Goal: Information Seeking & Learning: Find specific fact

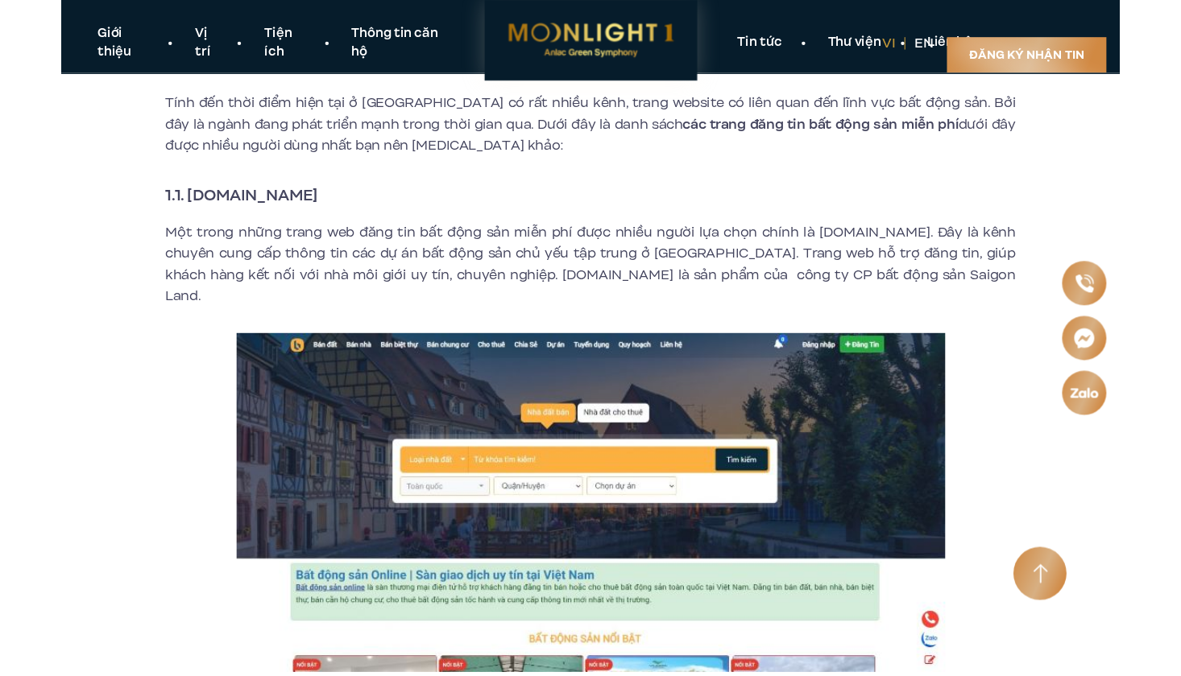
scroll to position [623, 0]
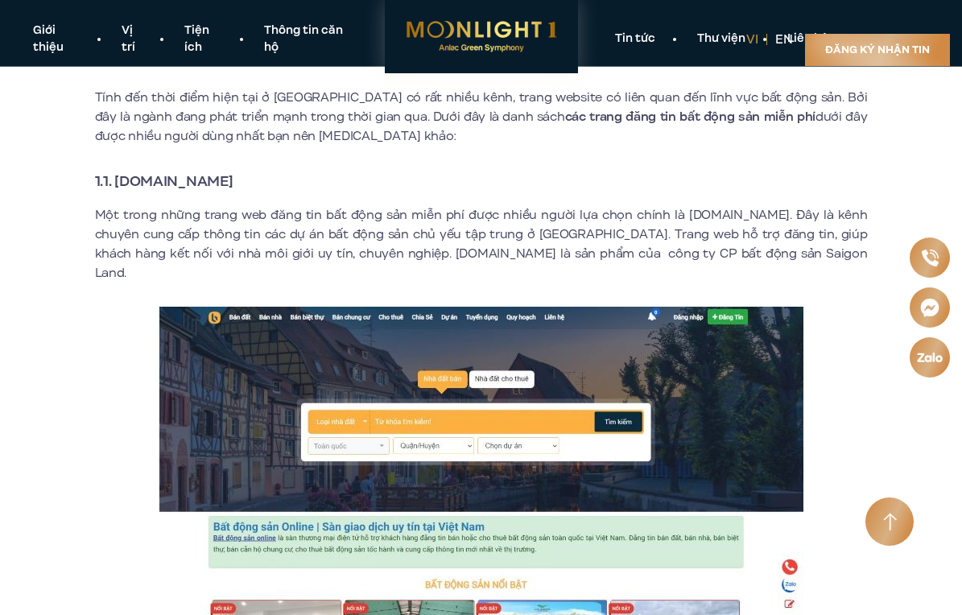
drag, startPoint x: 117, startPoint y: 179, endPoint x: 278, endPoint y: 174, distance: 161.1
click at [278, 174] on h3 "1.1. [DOMAIN_NAME]" at bounding box center [481, 181] width 773 height 23
copy strong "[DOMAIN_NAME]"
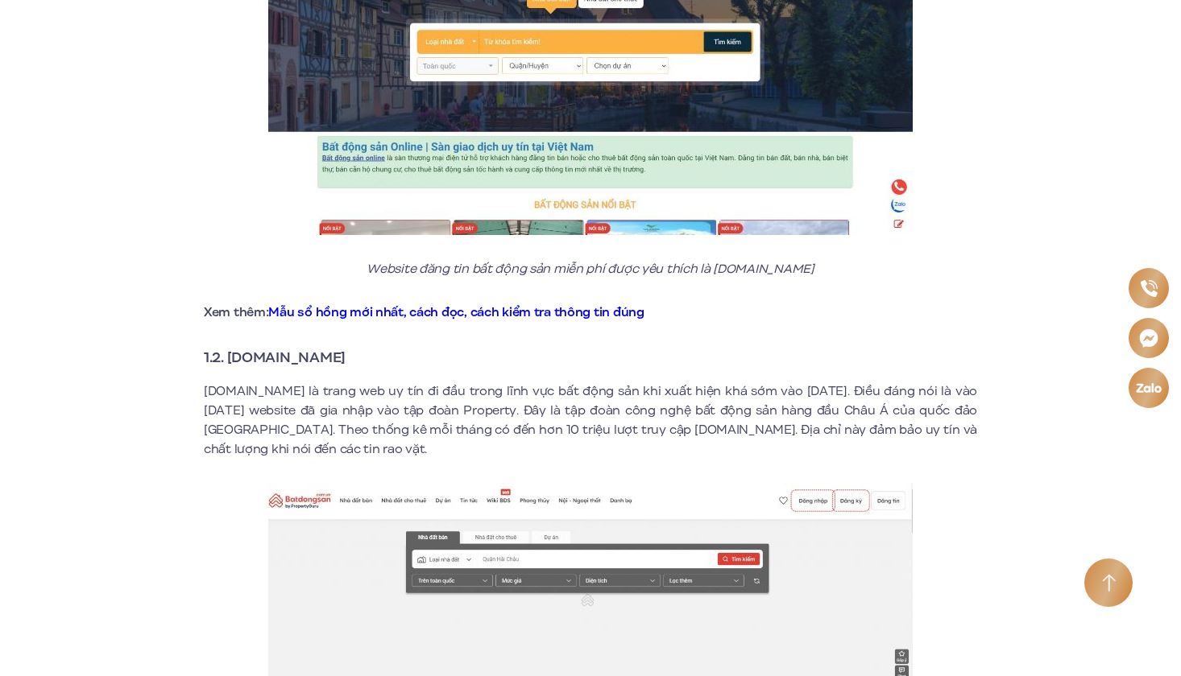
scroll to position [1036, 0]
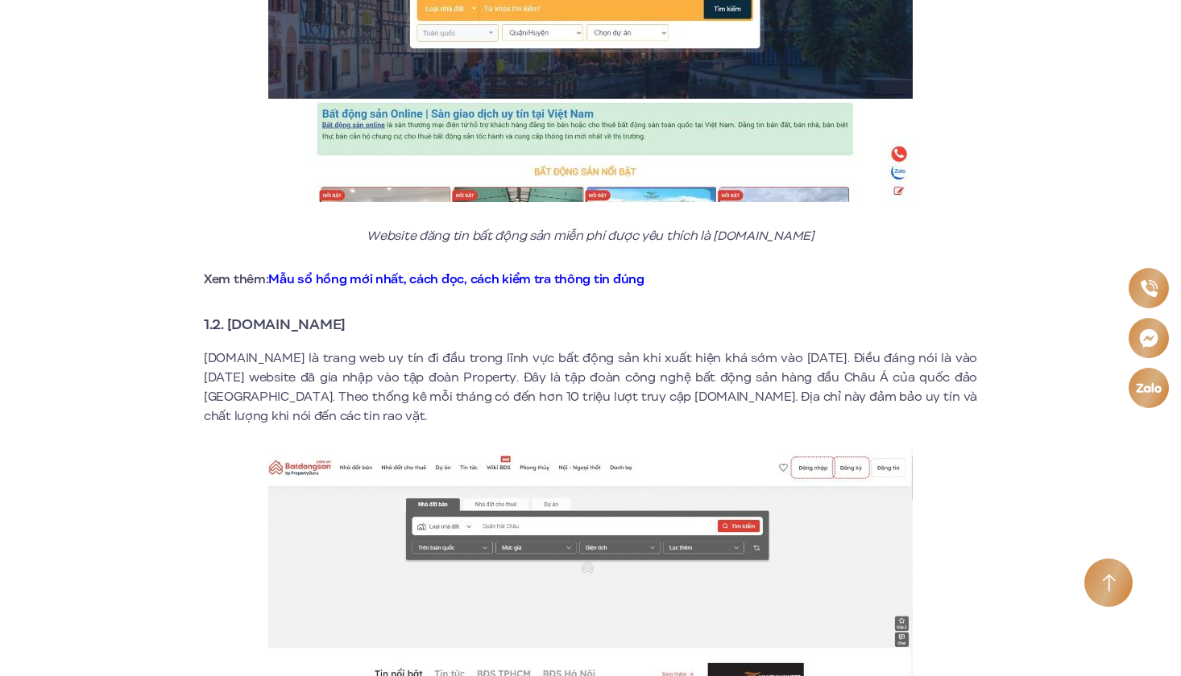
drag, startPoint x: 232, startPoint y: 302, endPoint x: 382, endPoint y: 305, distance: 149.8
click at [382, 313] on h3 "1.2. [DOMAIN_NAME]" at bounding box center [590, 324] width 773 height 23
copy strong "[DOMAIN_NAME]"
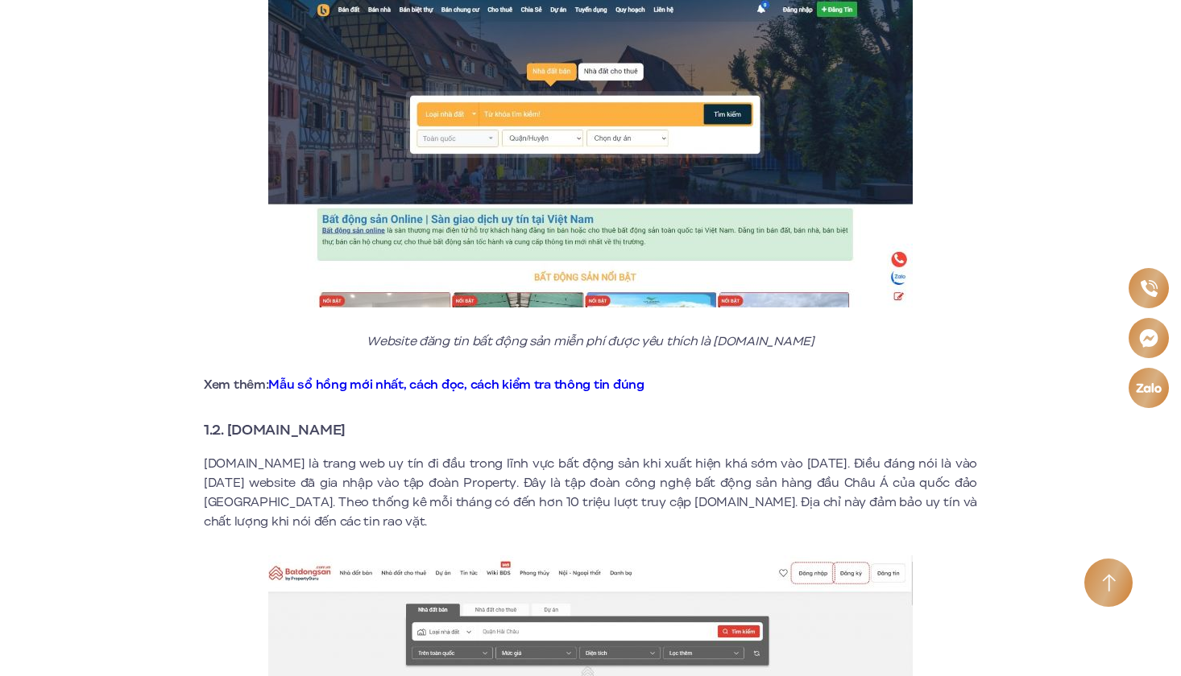
scroll to position [937, 0]
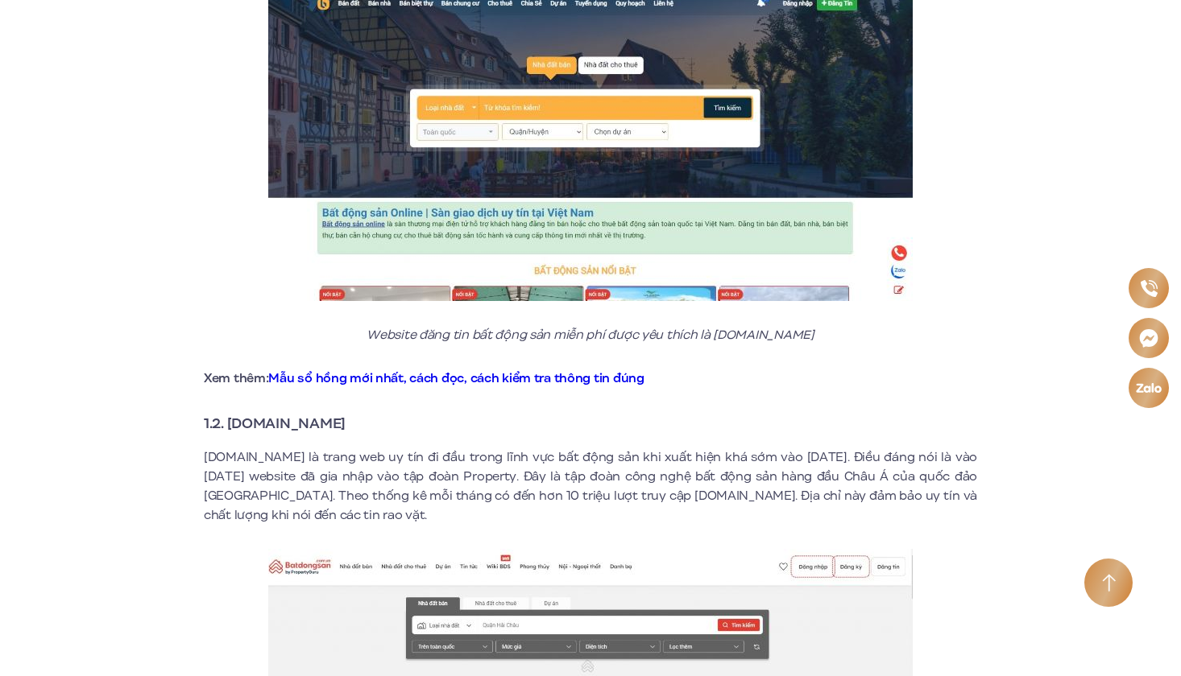
click at [231, 413] on strong "1.2. [DOMAIN_NAME]" at bounding box center [275, 423] width 142 height 21
drag, startPoint x: 231, startPoint y: 404, endPoint x: 360, endPoint y: 405, distance: 128.9
click at [345, 413] on strong "1.2. [DOMAIN_NAME]" at bounding box center [275, 423] width 142 height 21
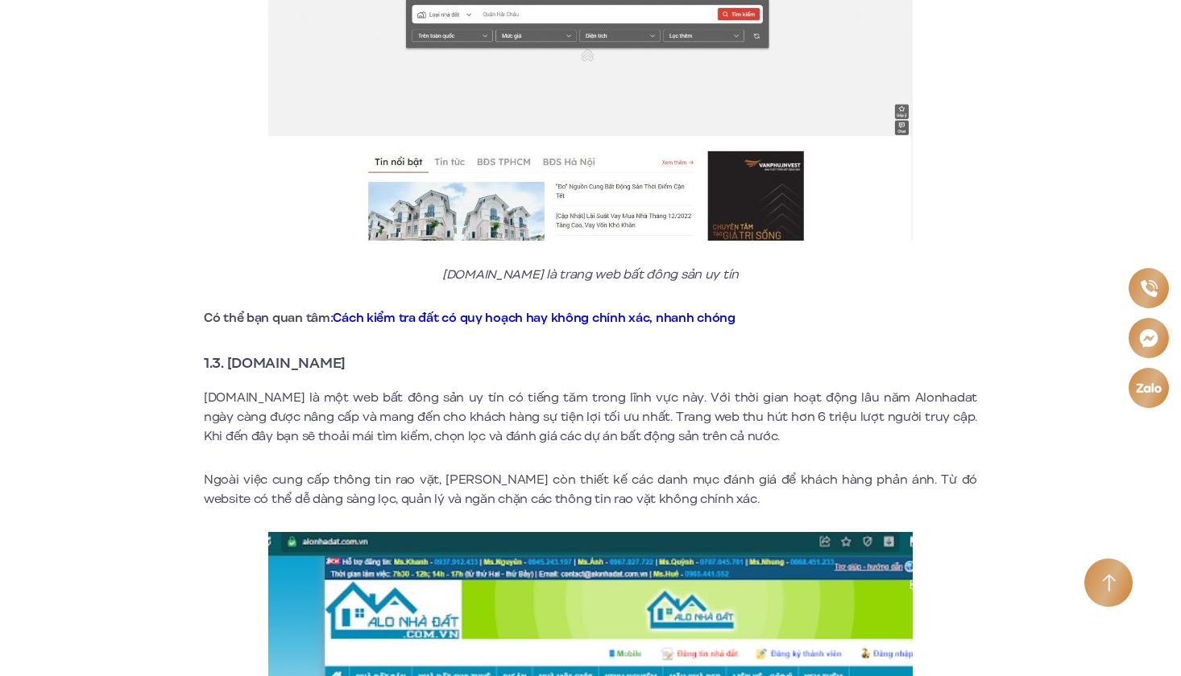
scroll to position [1628, 0]
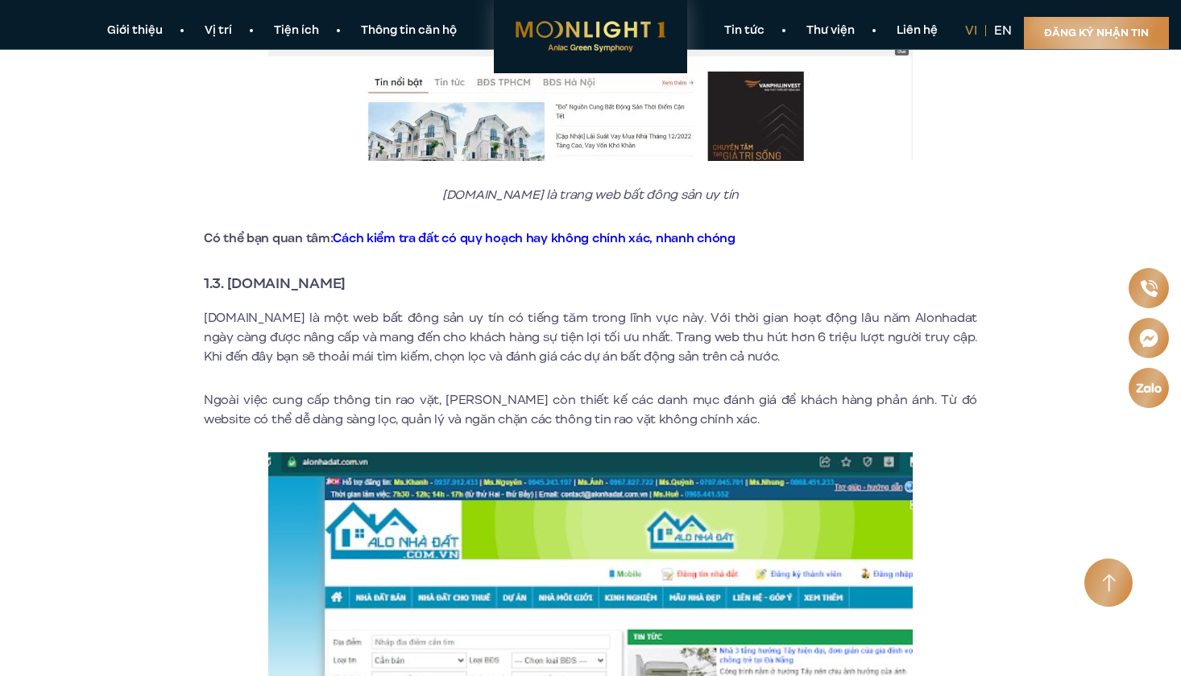
drag, startPoint x: 231, startPoint y: 266, endPoint x: 363, endPoint y: 265, distance: 132.1
click at [363, 272] on h3 "1.3. [DOMAIN_NAME]" at bounding box center [590, 283] width 773 height 23
copy strong "[DOMAIN_NAME]"
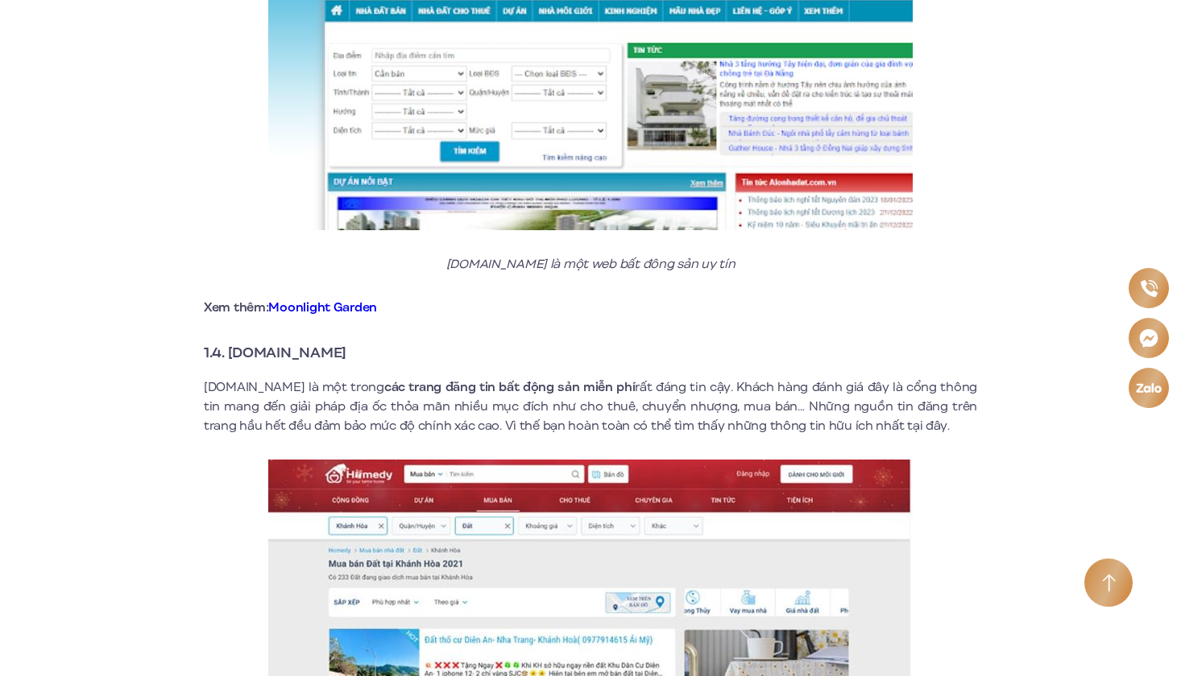
scroll to position [2263, 0]
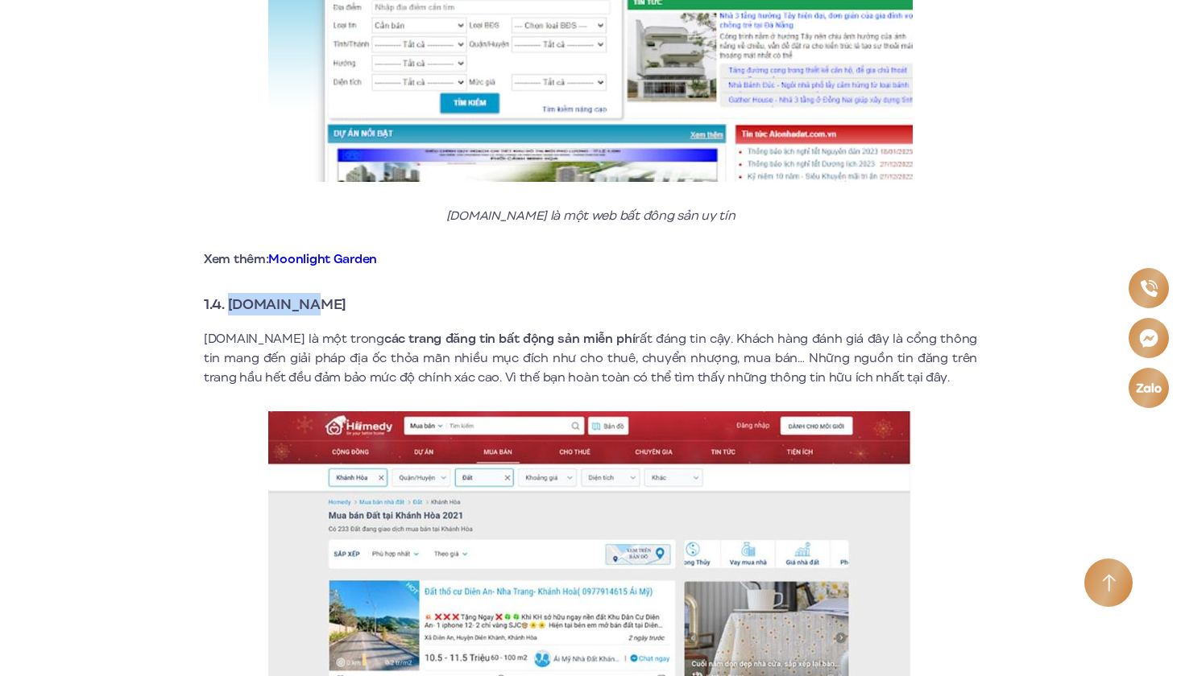
drag, startPoint x: 231, startPoint y: 283, endPoint x: 347, endPoint y: 283, distance: 116.0
click at [347, 293] on h3 "1.4. [DOMAIN_NAME]" at bounding box center [590, 304] width 773 height 23
copy strong "[DOMAIN_NAME]"
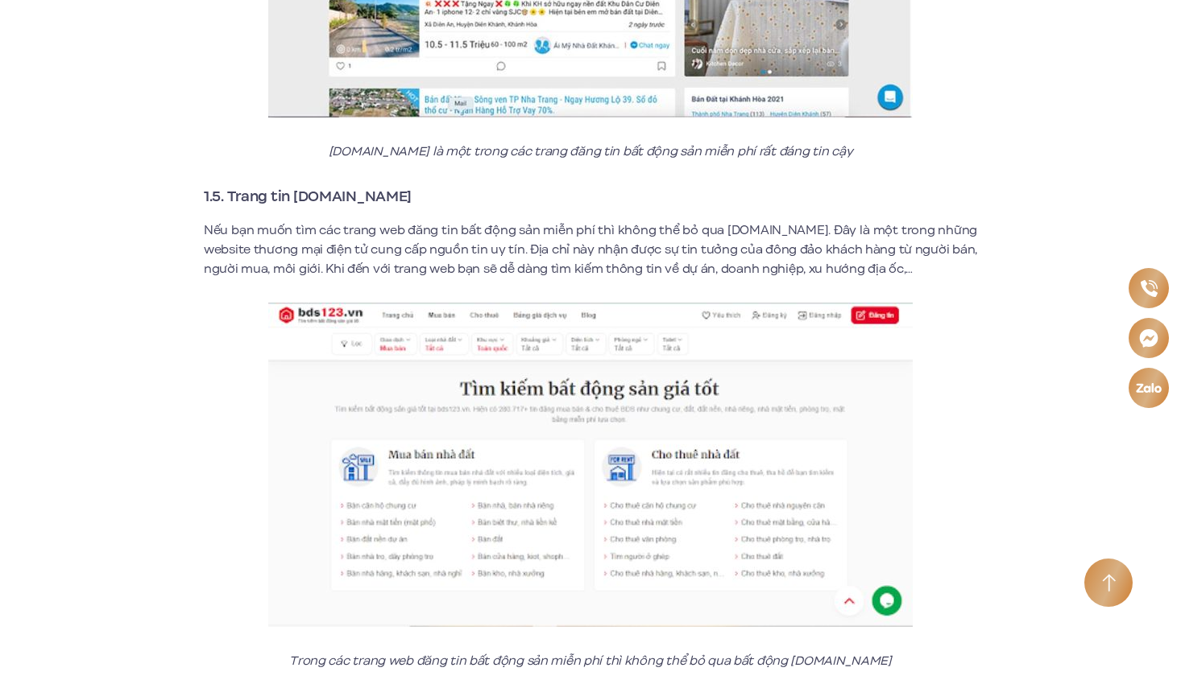
scroll to position [2952, 0]
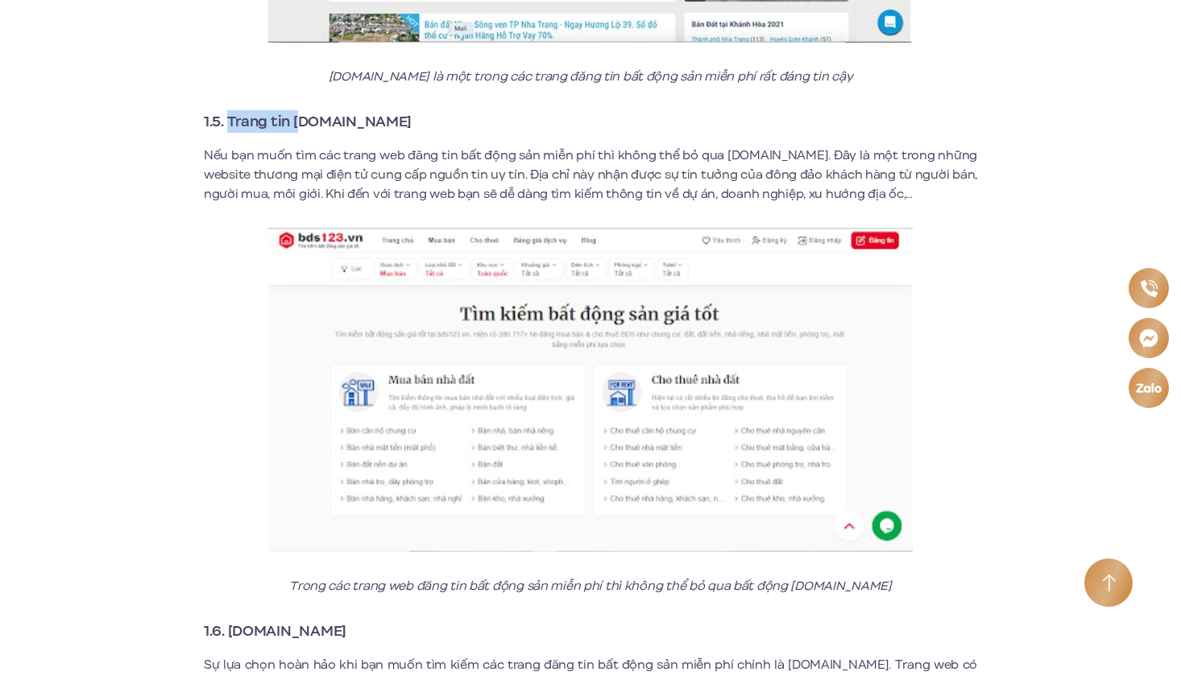
drag, startPoint x: 230, startPoint y: 104, endPoint x: 304, endPoint y: 109, distance: 74.2
click at [304, 111] on strong "1.5. Trang tin [DOMAIN_NAME]" at bounding box center [308, 121] width 208 height 21
click at [333, 111] on strong "1.5. Trang tin [DOMAIN_NAME]" at bounding box center [308, 121] width 208 height 21
drag, startPoint x: 296, startPoint y: 105, endPoint x: 377, endPoint y: 105, distance: 80.5
click at [377, 110] on h3 "1.5. Trang tin [DOMAIN_NAME]" at bounding box center [590, 121] width 773 height 23
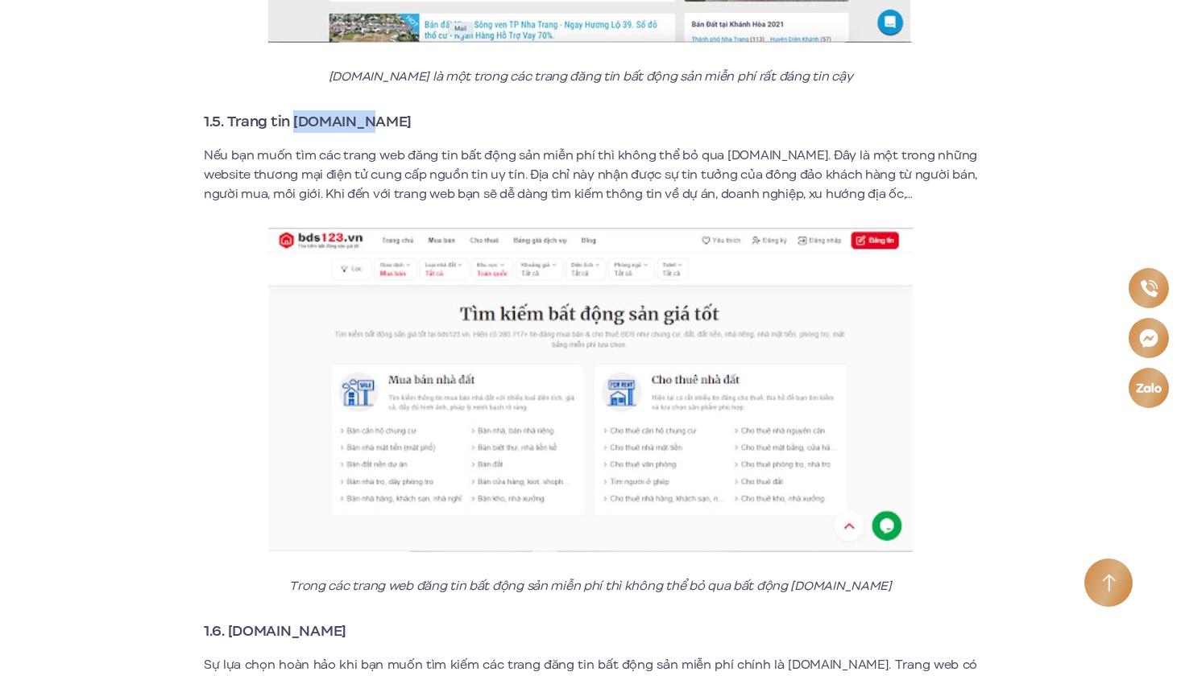
copy strong "[DOMAIN_NAME]"
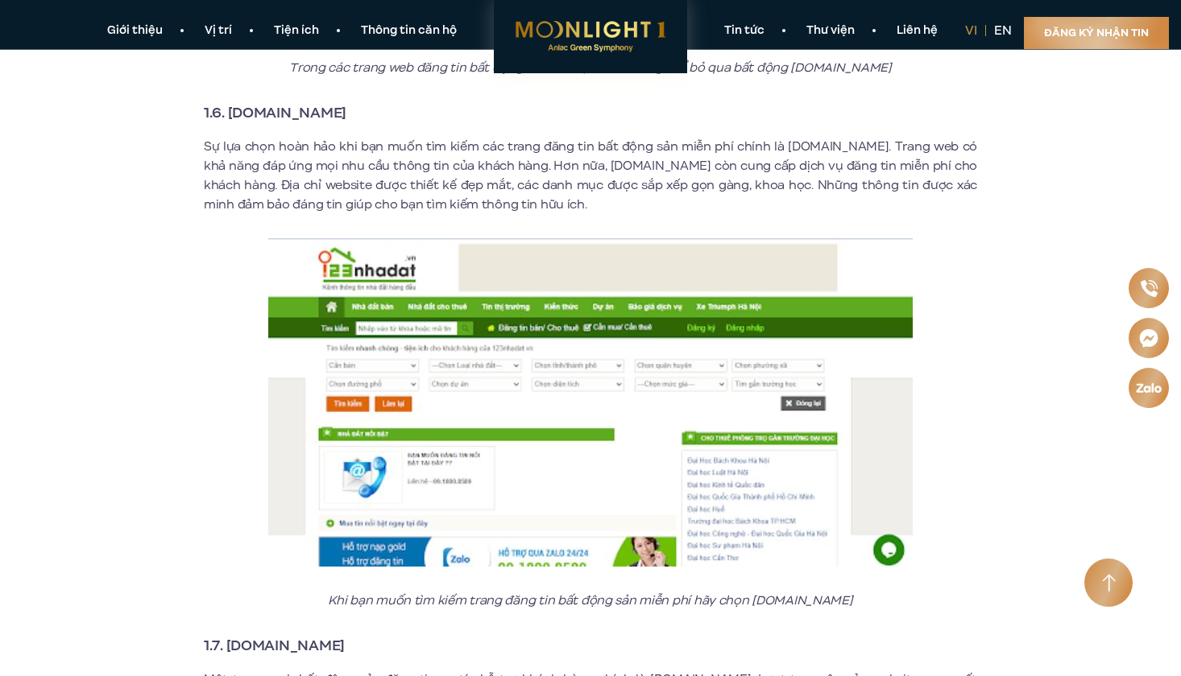
scroll to position [3465, 0]
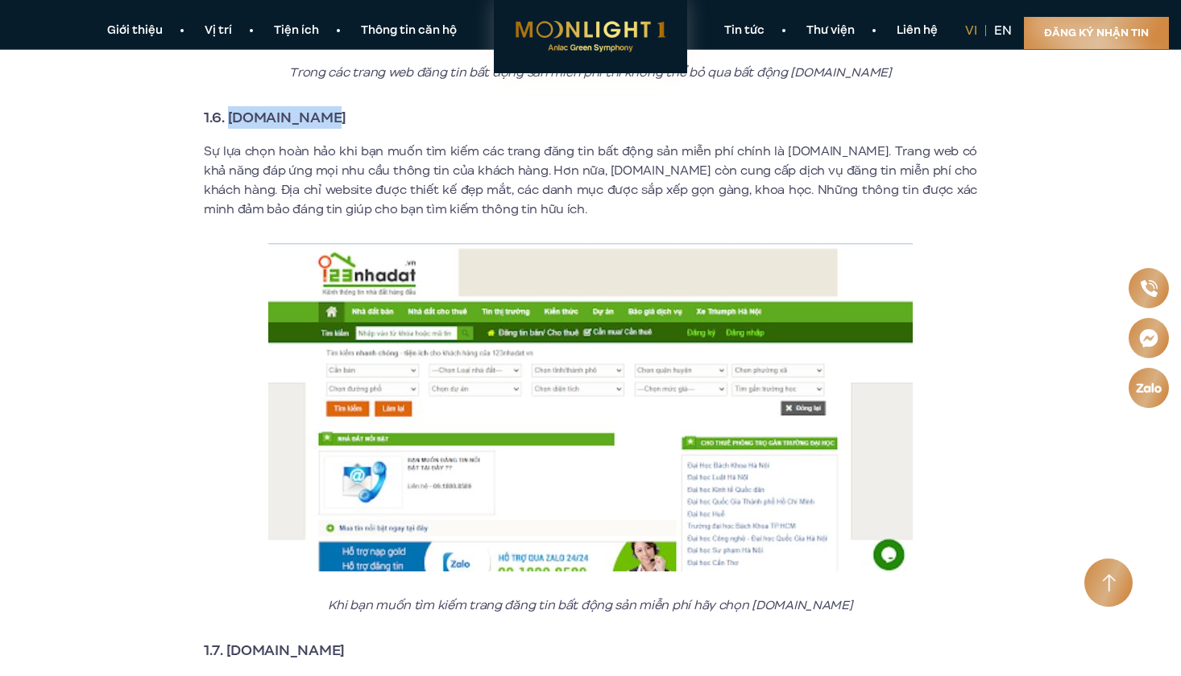
drag, startPoint x: 228, startPoint y: 101, endPoint x: 333, endPoint y: 101, distance: 104.7
click at [333, 106] on h3 "1.6. [DOMAIN_NAME]" at bounding box center [590, 117] width 773 height 23
copy strong "[DOMAIN_NAME]"
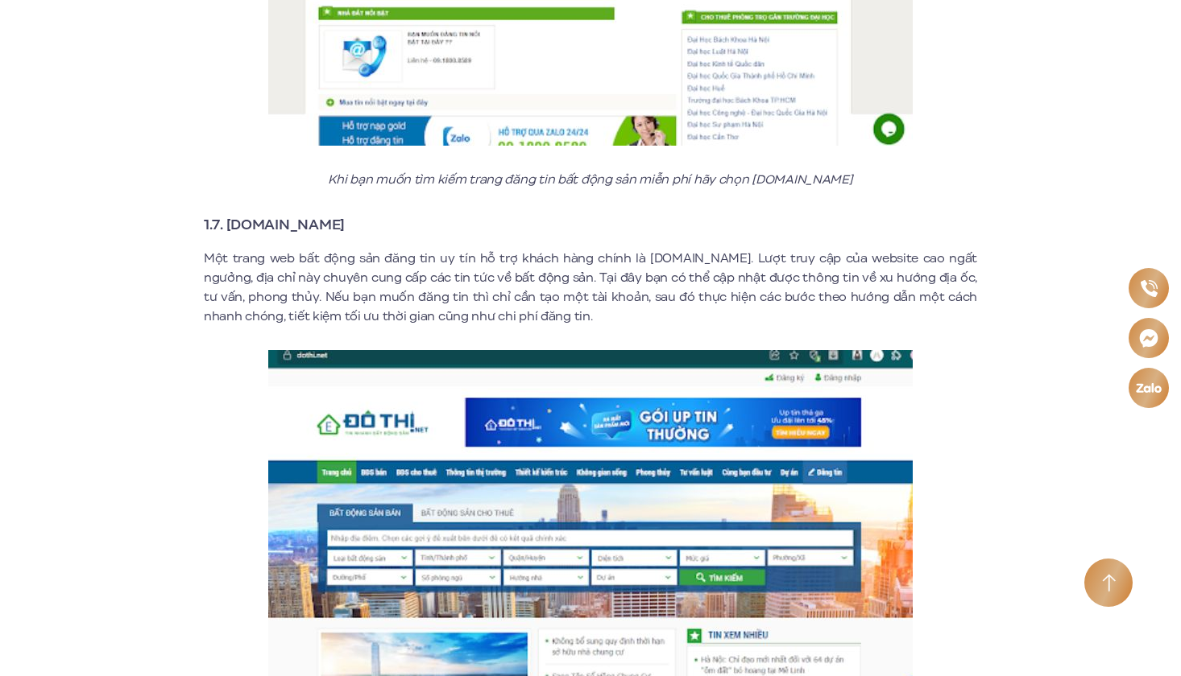
scroll to position [3935, 0]
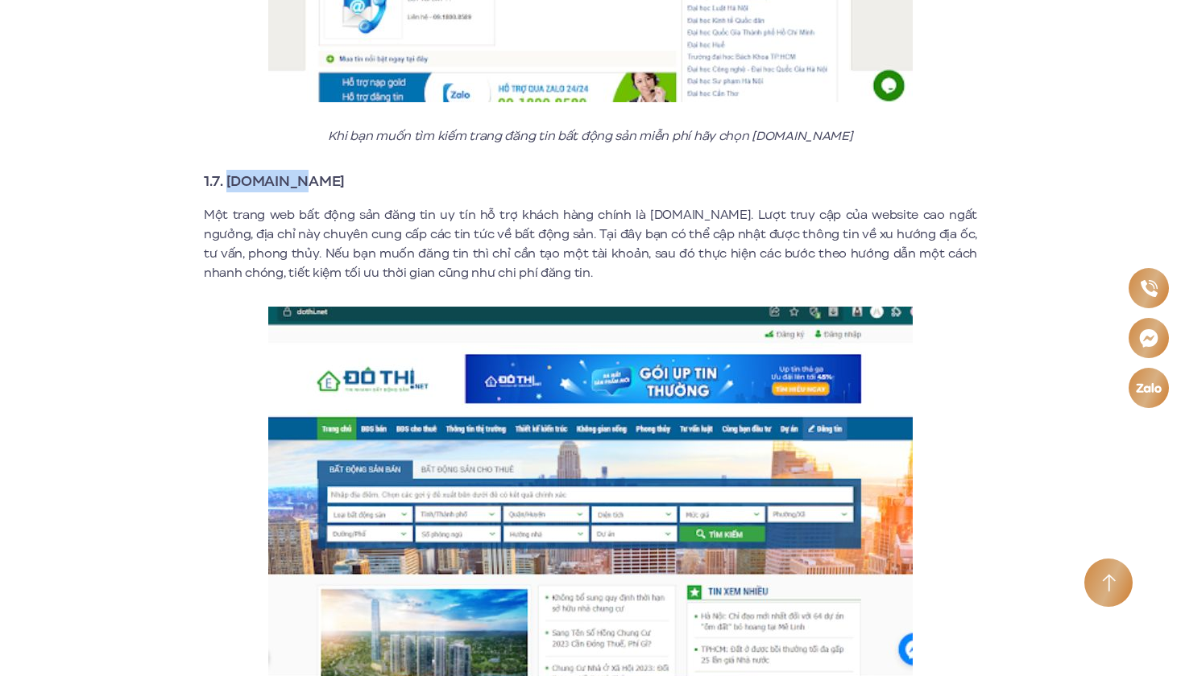
drag, startPoint x: 230, startPoint y: 165, endPoint x: 295, endPoint y: 171, distance: 64.7
click at [295, 171] on h3 "1.7. [DOMAIN_NAME]" at bounding box center [590, 181] width 773 height 23
copy strong "[DOMAIN_NAME]"
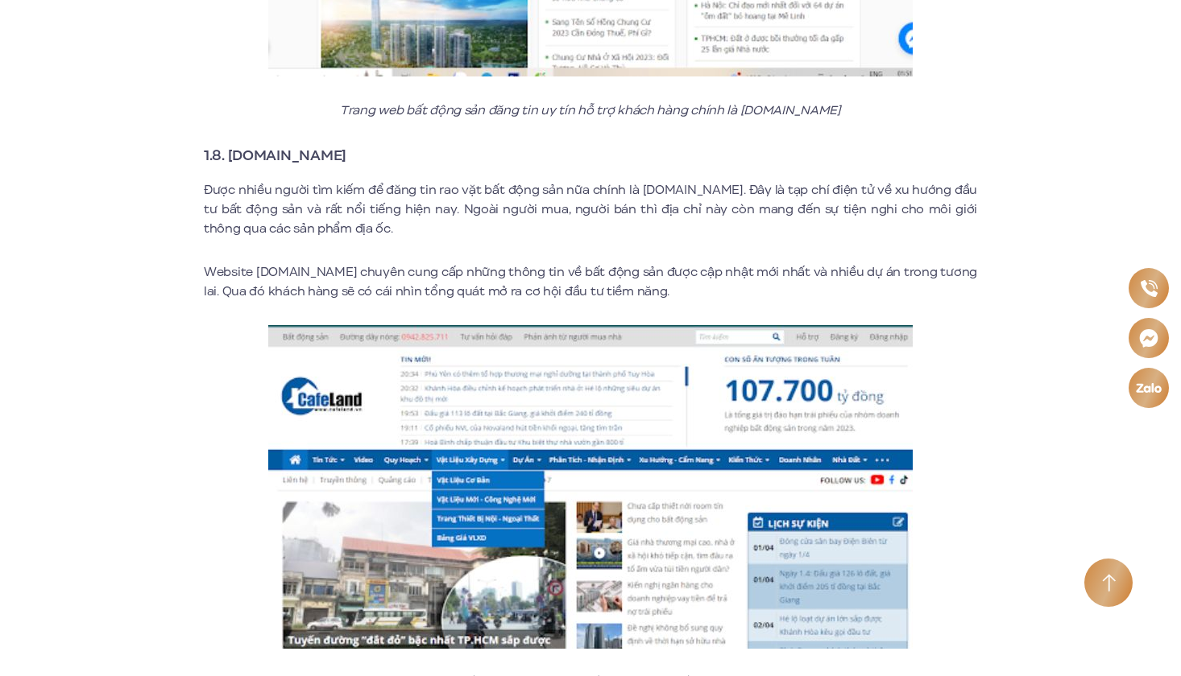
scroll to position [4611, 0]
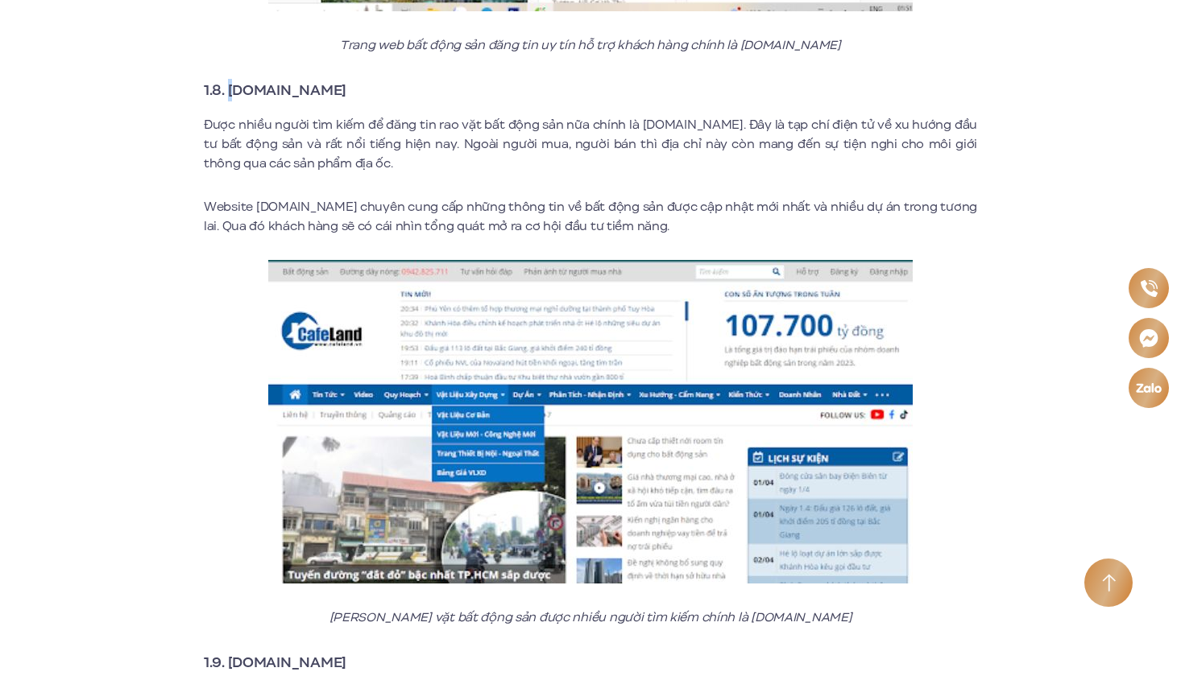
click at [238, 80] on strong "1.8. [DOMAIN_NAME]" at bounding box center [275, 90] width 143 height 21
click at [315, 79] on h3 "1.8. [DOMAIN_NAME]" at bounding box center [590, 90] width 773 height 23
drag, startPoint x: 229, startPoint y: 71, endPoint x: 313, endPoint y: 68, distance: 84.6
click at [314, 79] on h3 "1.8. [DOMAIN_NAME]" at bounding box center [590, 90] width 773 height 23
copy strong "[DOMAIN_NAME]"
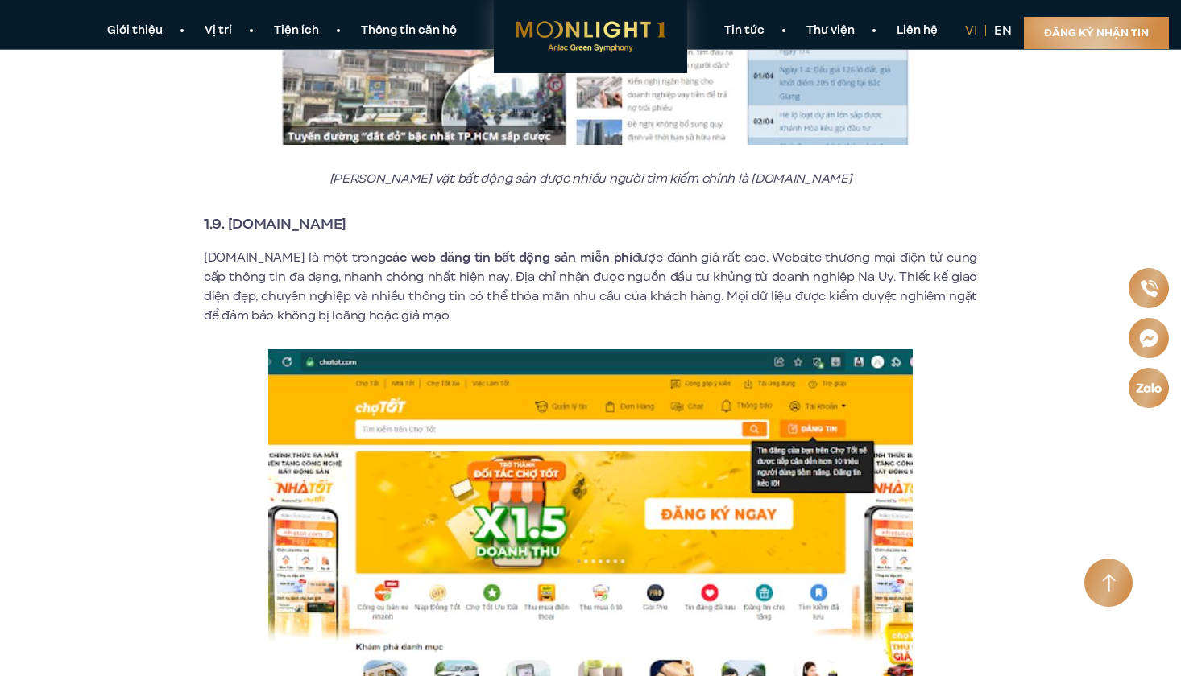
scroll to position [5009, 0]
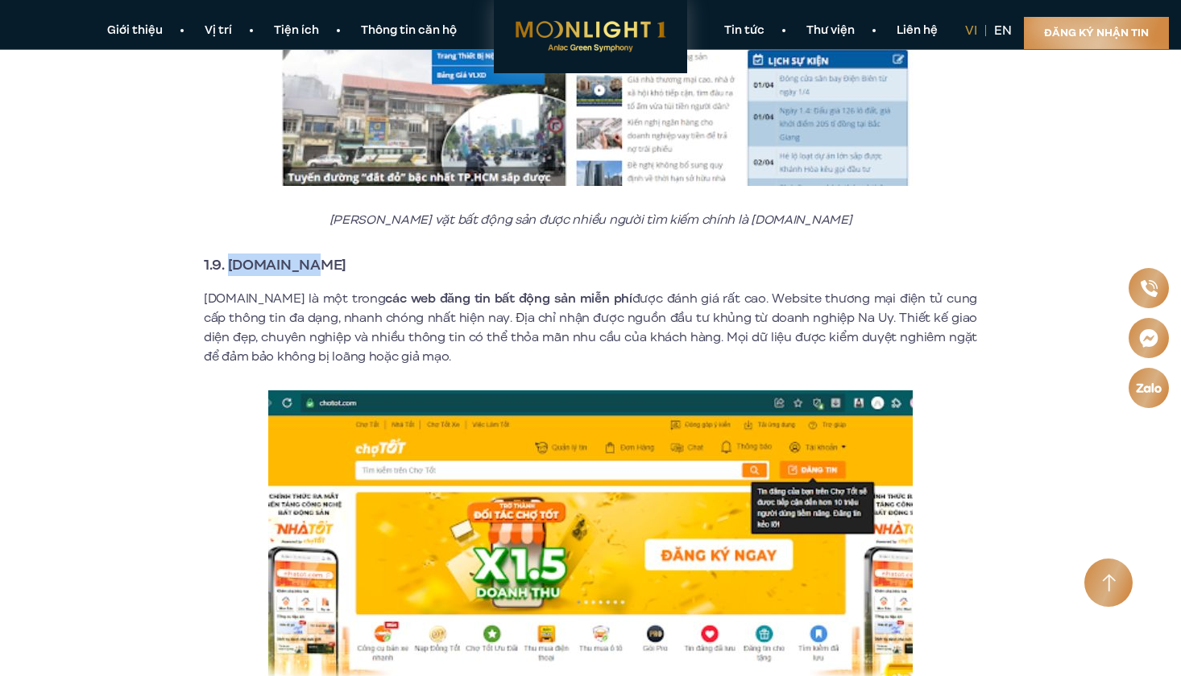
drag, startPoint x: 230, startPoint y: 243, endPoint x: 333, endPoint y: 243, distance: 102.3
click at [333, 254] on h3 "1.9. [DOMAIN_NAME]" at bounding box center [590, 265] width 773 height 23
copy strong "[DOMAIN_NAME]"
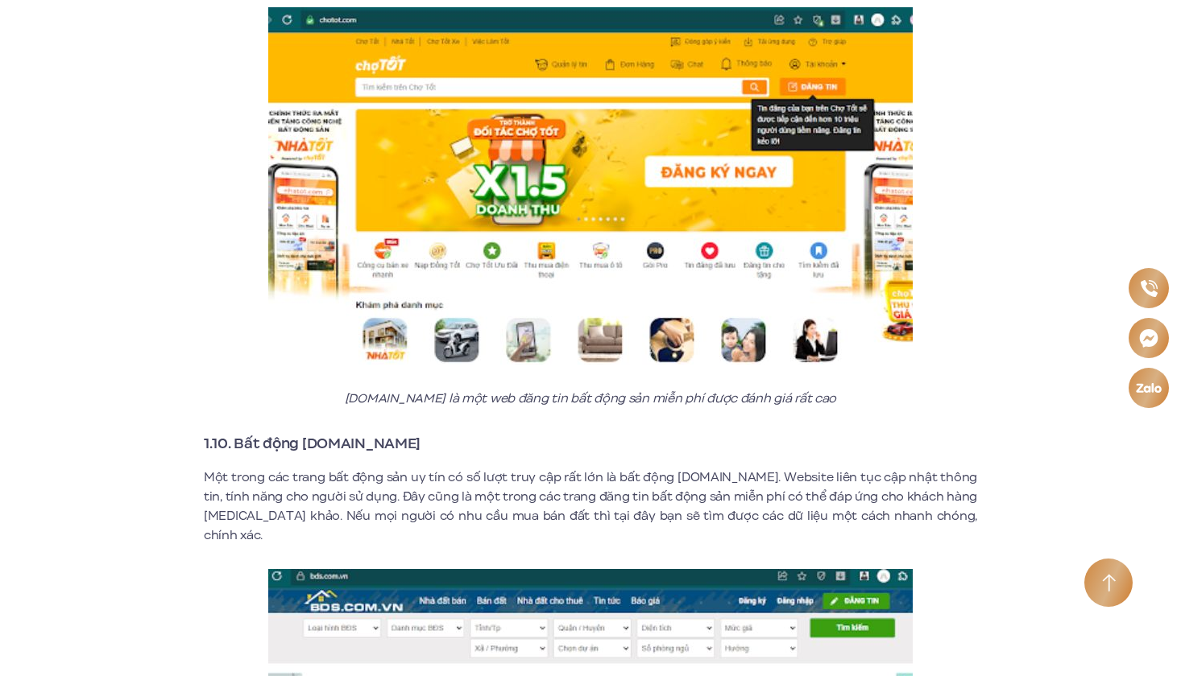
scroll to position [5626, 0]
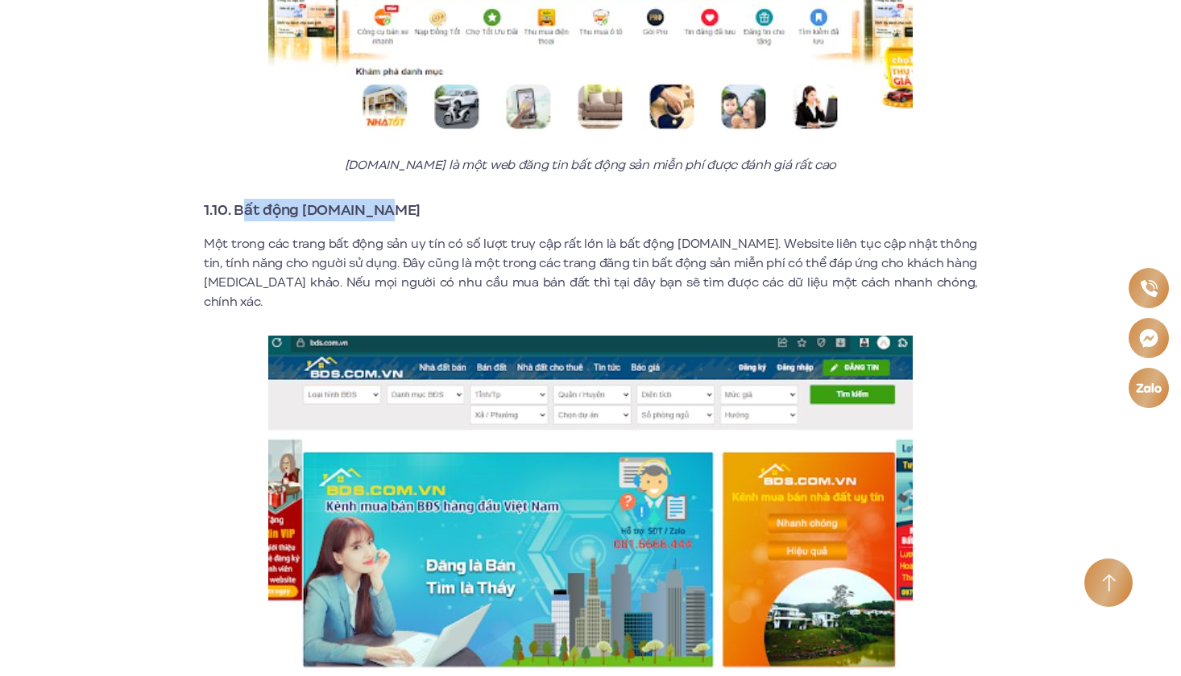
drag, startPoint x: 240, startPoint y: 189, endPoint x: 407, endPoint y: 196, distance: 166.8
click at [407, 199] on h3 "1.10. Bất động [DOMAIN_NAME]" at bounding box center [590, 210] width 773 height 23
click at [482, 199] on h3 "1.10. Bất động [DOMAIN_NAME]" at bounding box center [590, 210] width 773 height 23
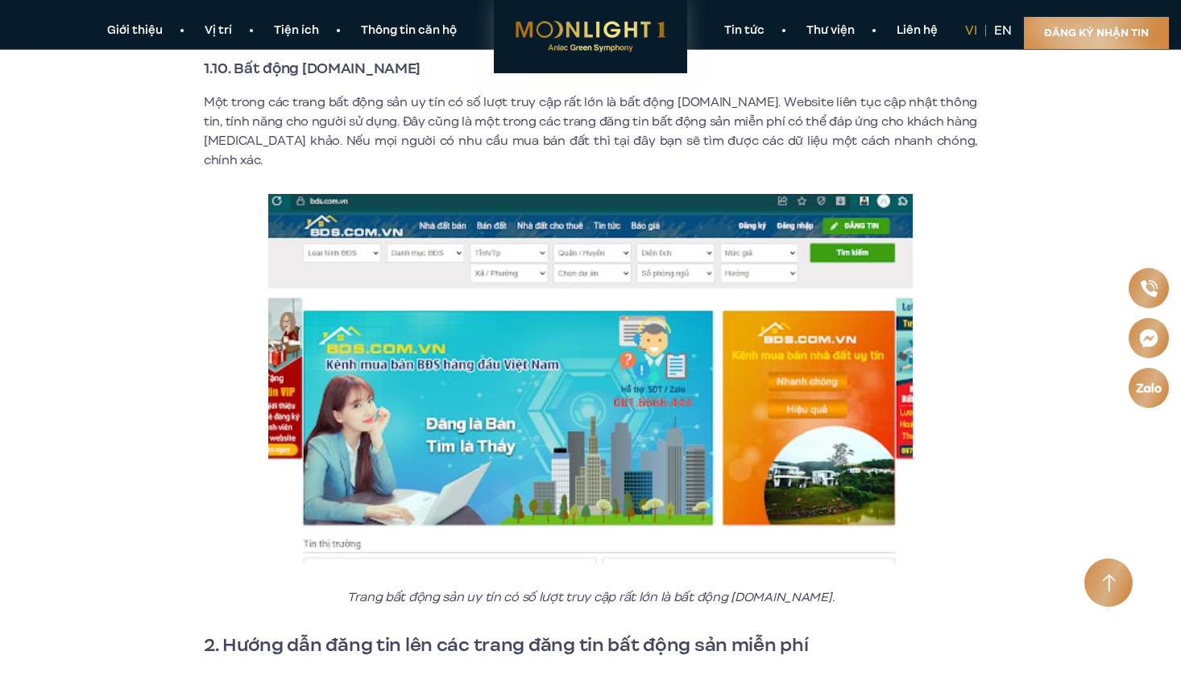
scroll to position [5759, 0]
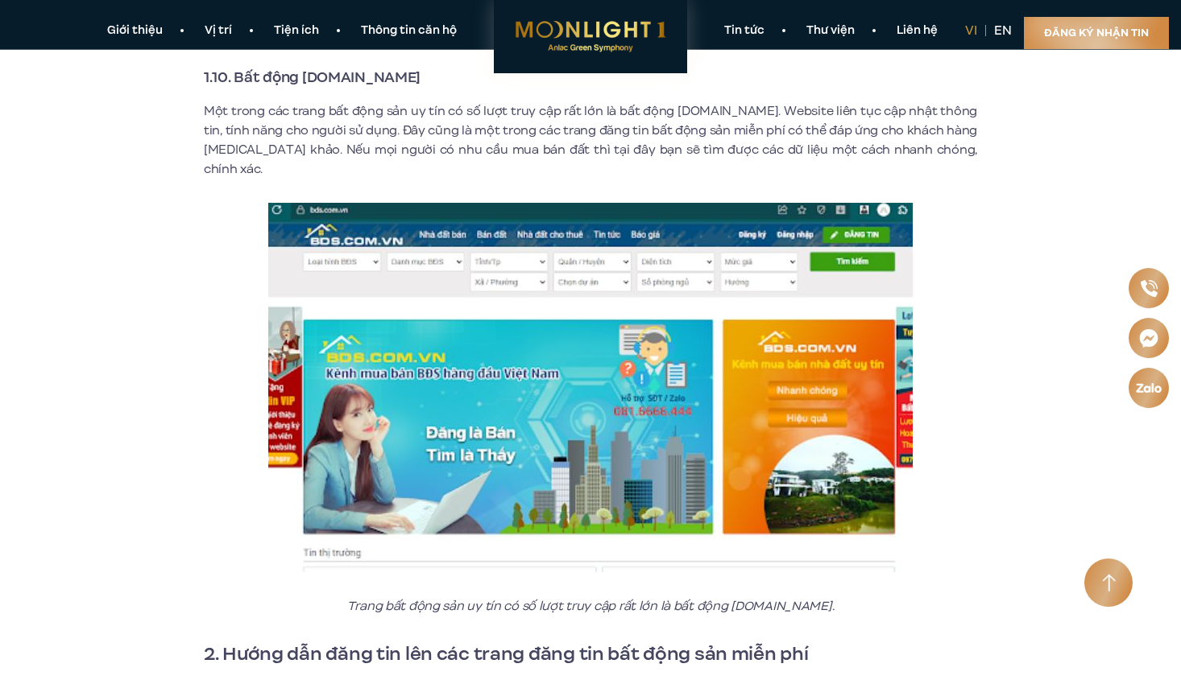
click at [439, 281] on img at bounding box center [590, 388] width 644 height 370
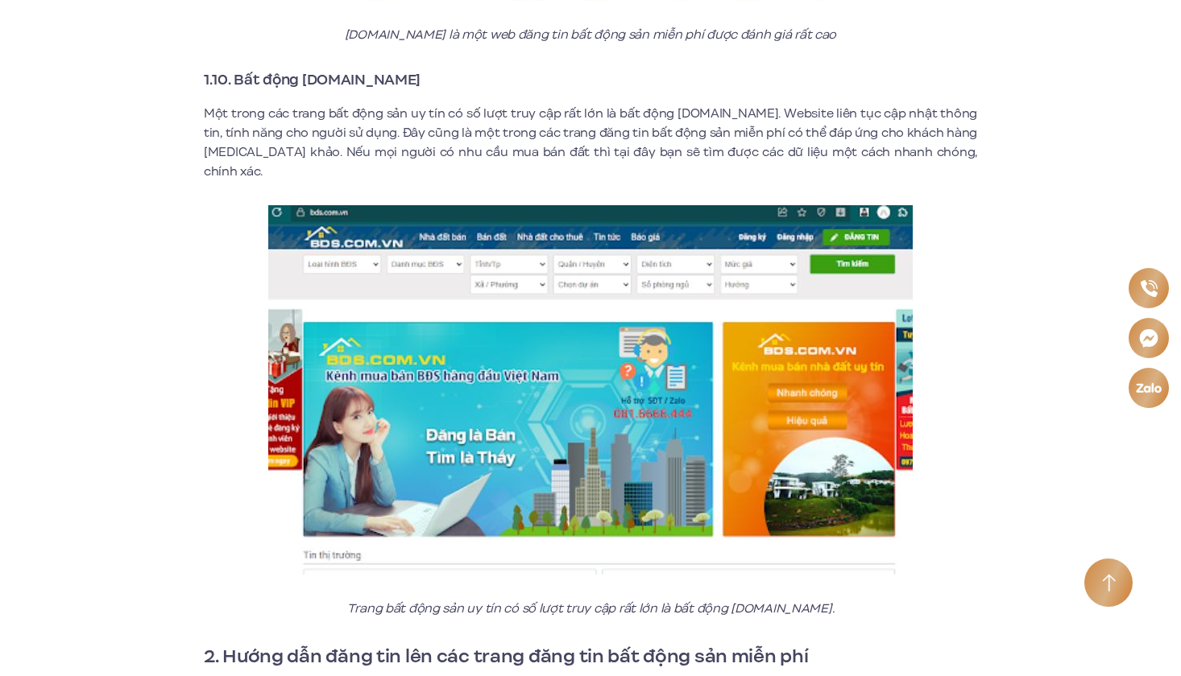
scroll to position [5757, 0]
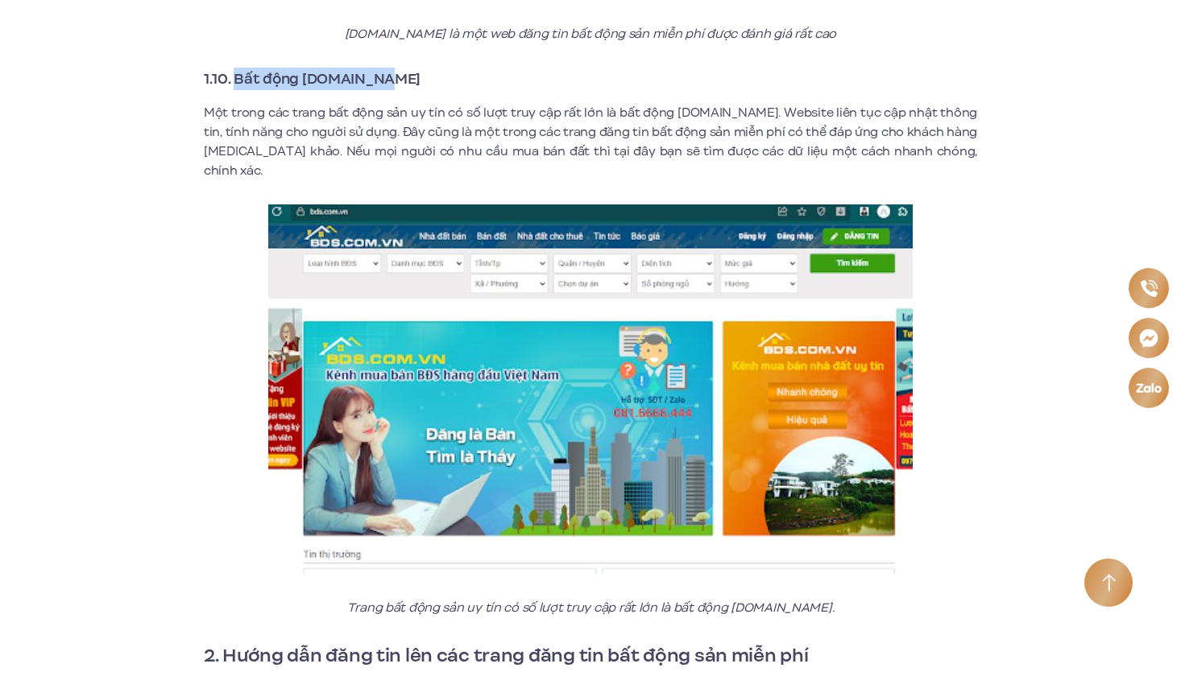
drag, startPoint x: 238, startPoint y: 59, endPoint x: 399, endPoint y: 58, distance: 161.1
click at [399, 68] on h3 "1.10. Bất động [DOMAIN_NAME]" at bounding box center [590, 79] width 773 height 23
copy strong "Bất động [DOMAIN_NAME]"
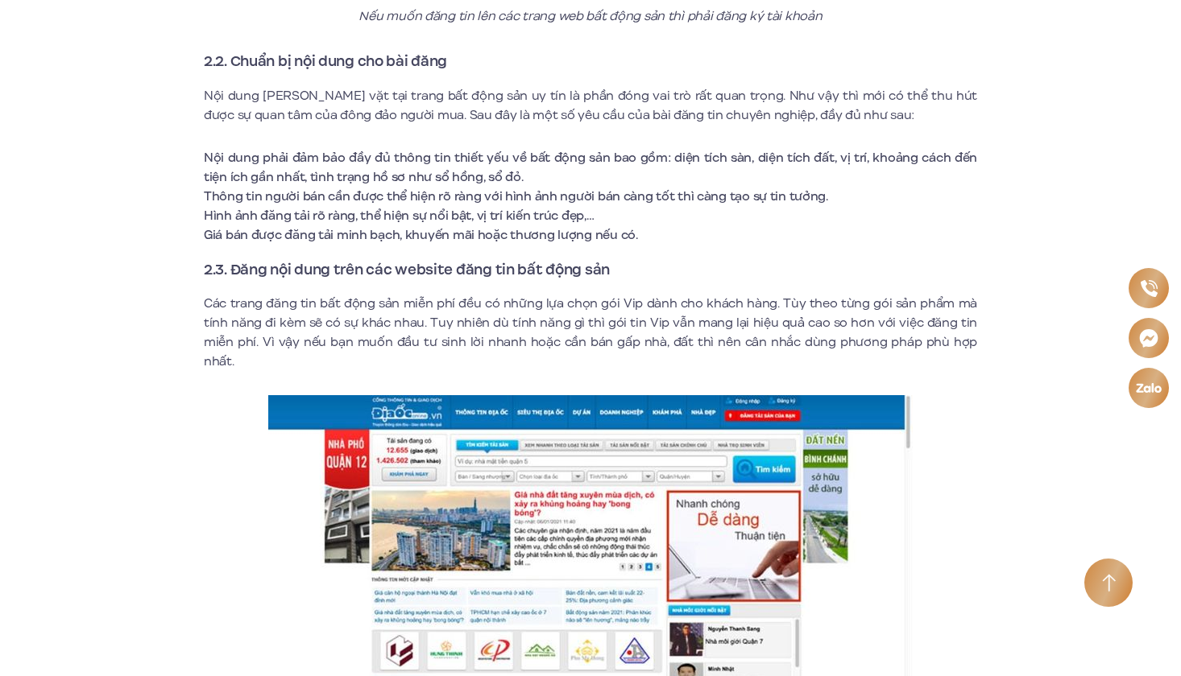
scroll to position [7117, 0]
